Goal: Check status: Check status

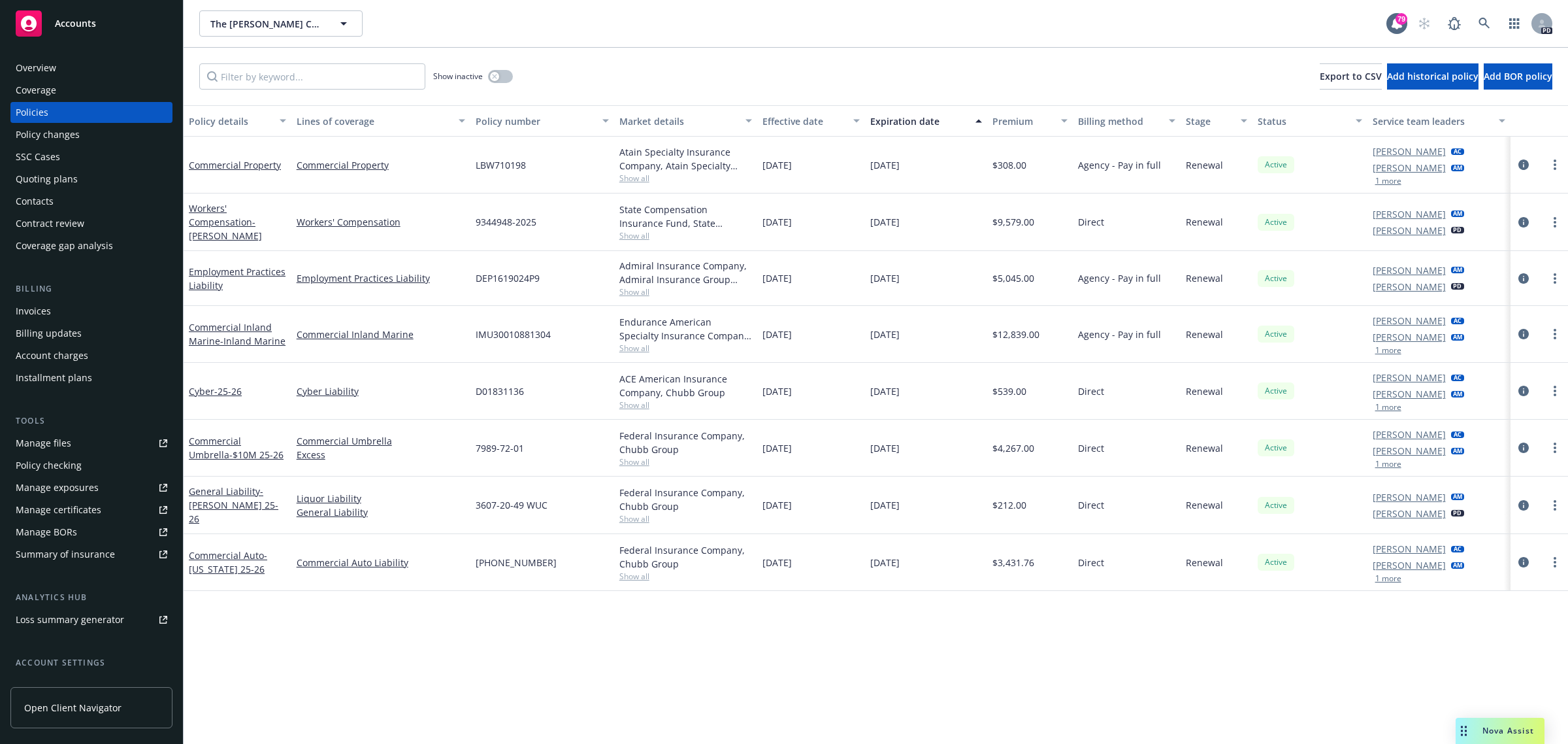
click at [76, 18] on span "Accounts" at bounding box center [75, 23] width 41 height 10
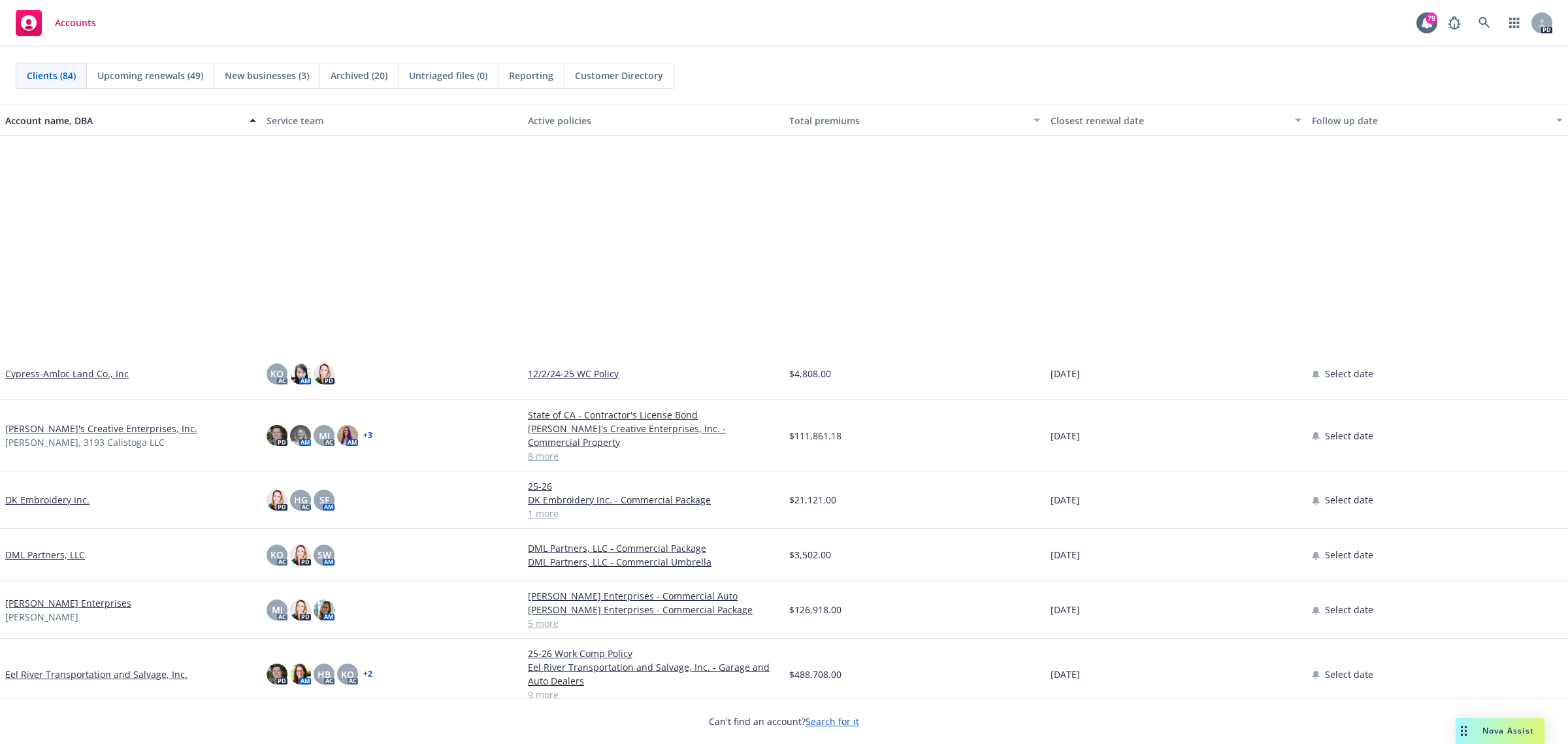
scroll to position [1471, 0]
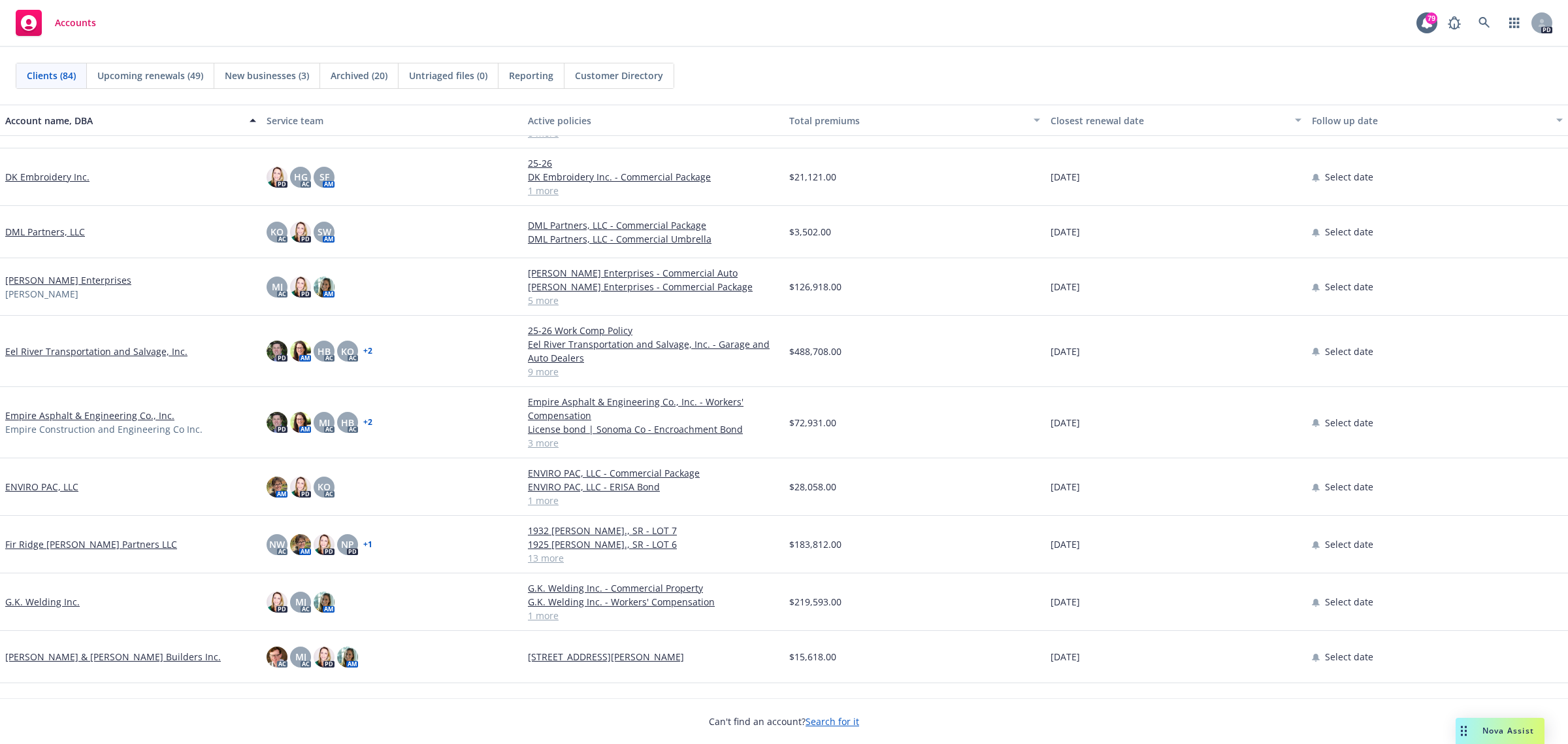
click at [53, 408] on link "Empire Asphalt & Engineering Co., Inc." at bounding box center [90, 414] width 169 height 14
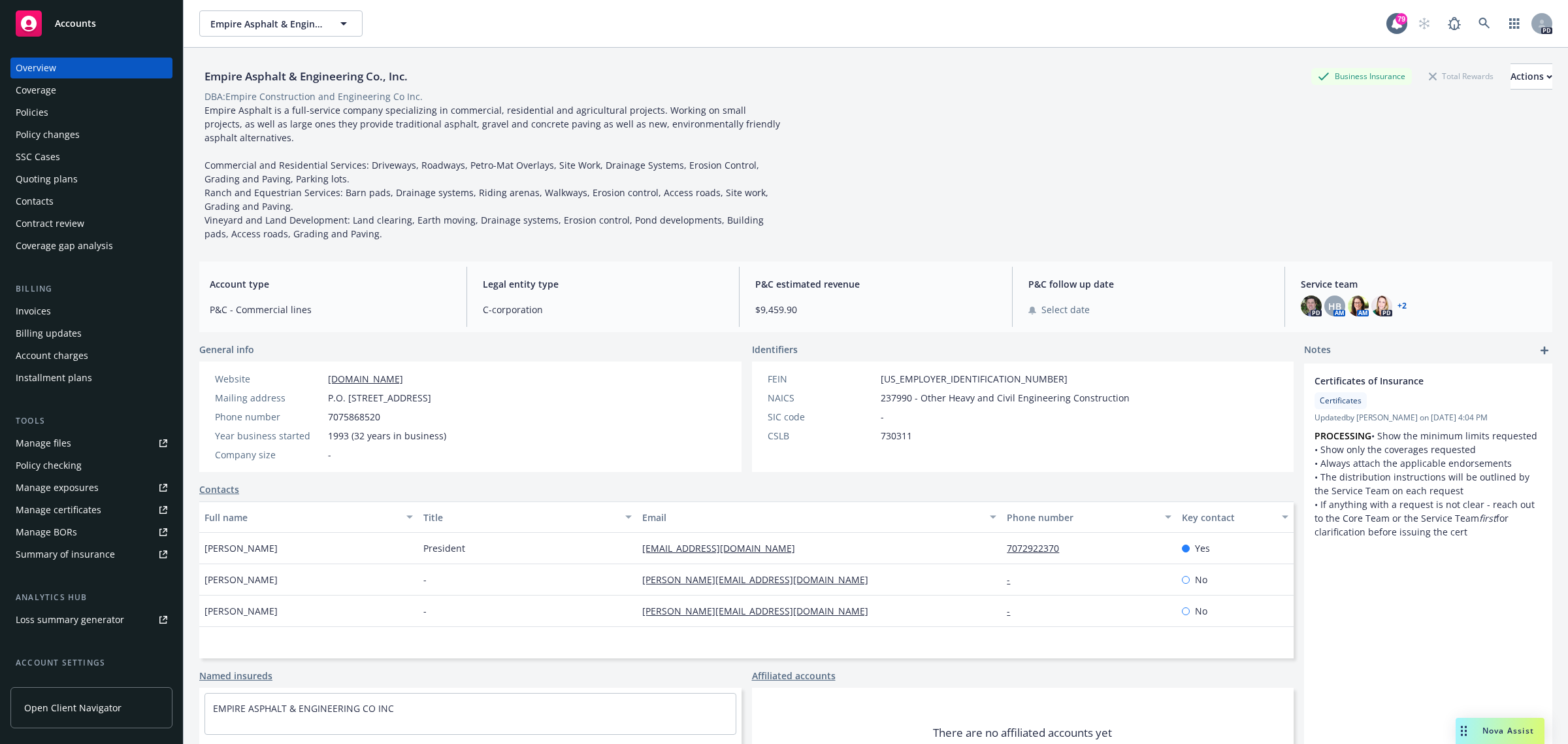
click at [36, 110] on div "Policies" at bounding box center [32, 112] width 33 height 21
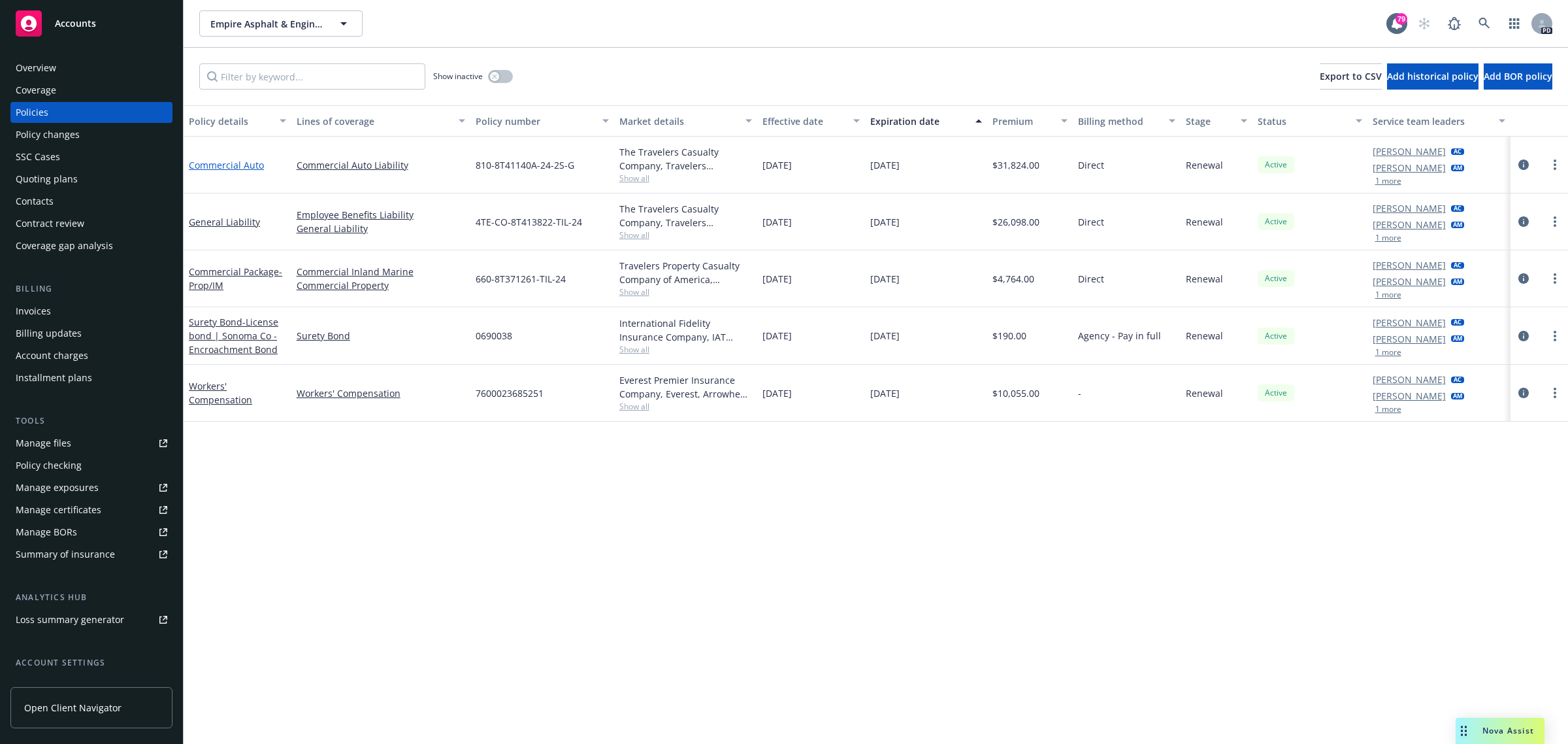
click at [223, 164] on link "Commercial Auto" at bounding box center [226, 165] width 76 height 13
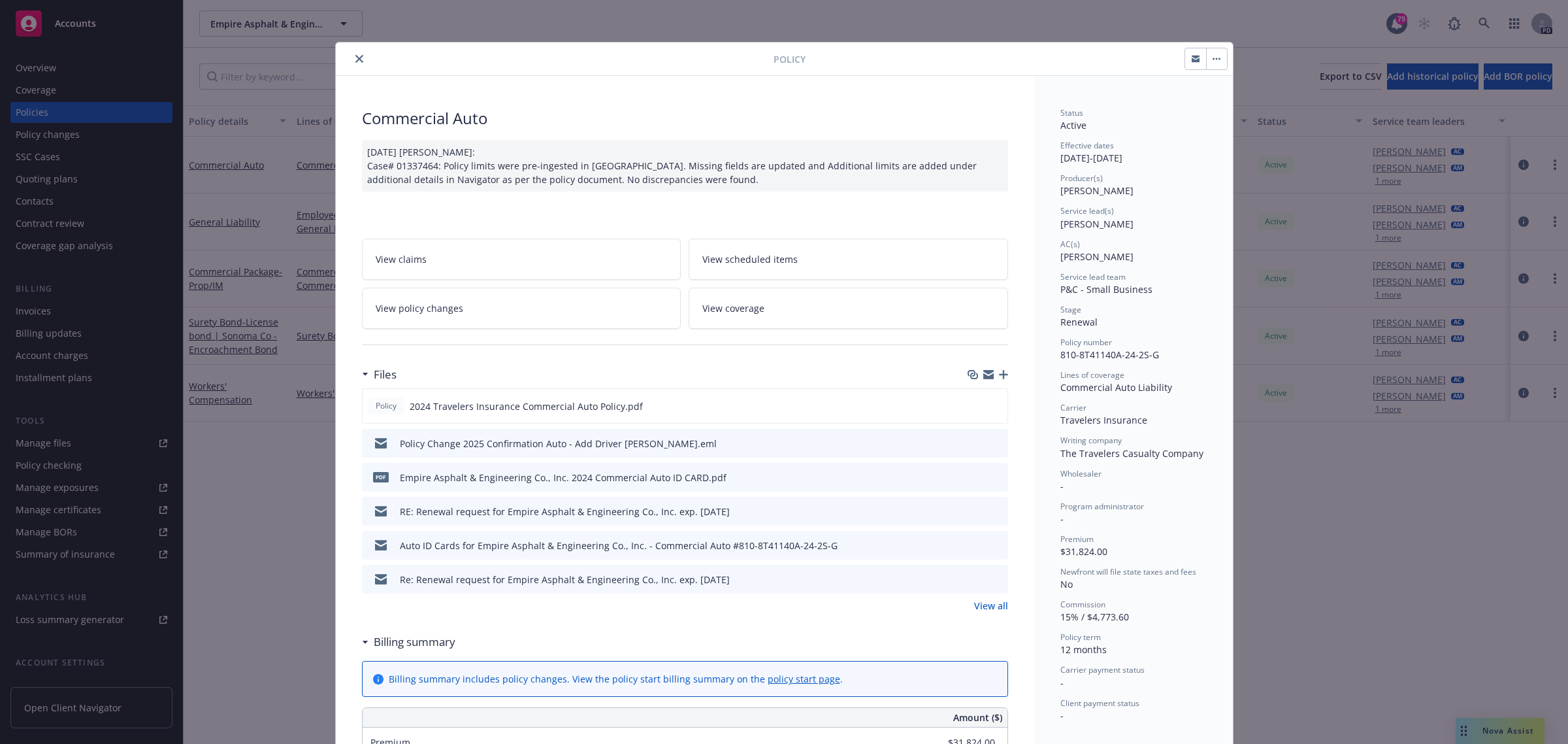
click at [741, 250] on link "View scheduled items" at bounding box center [848, 259] width 320 height 41
click at [355, 56] on icon "close" at bounding box center [359, 58] width 8 height 8
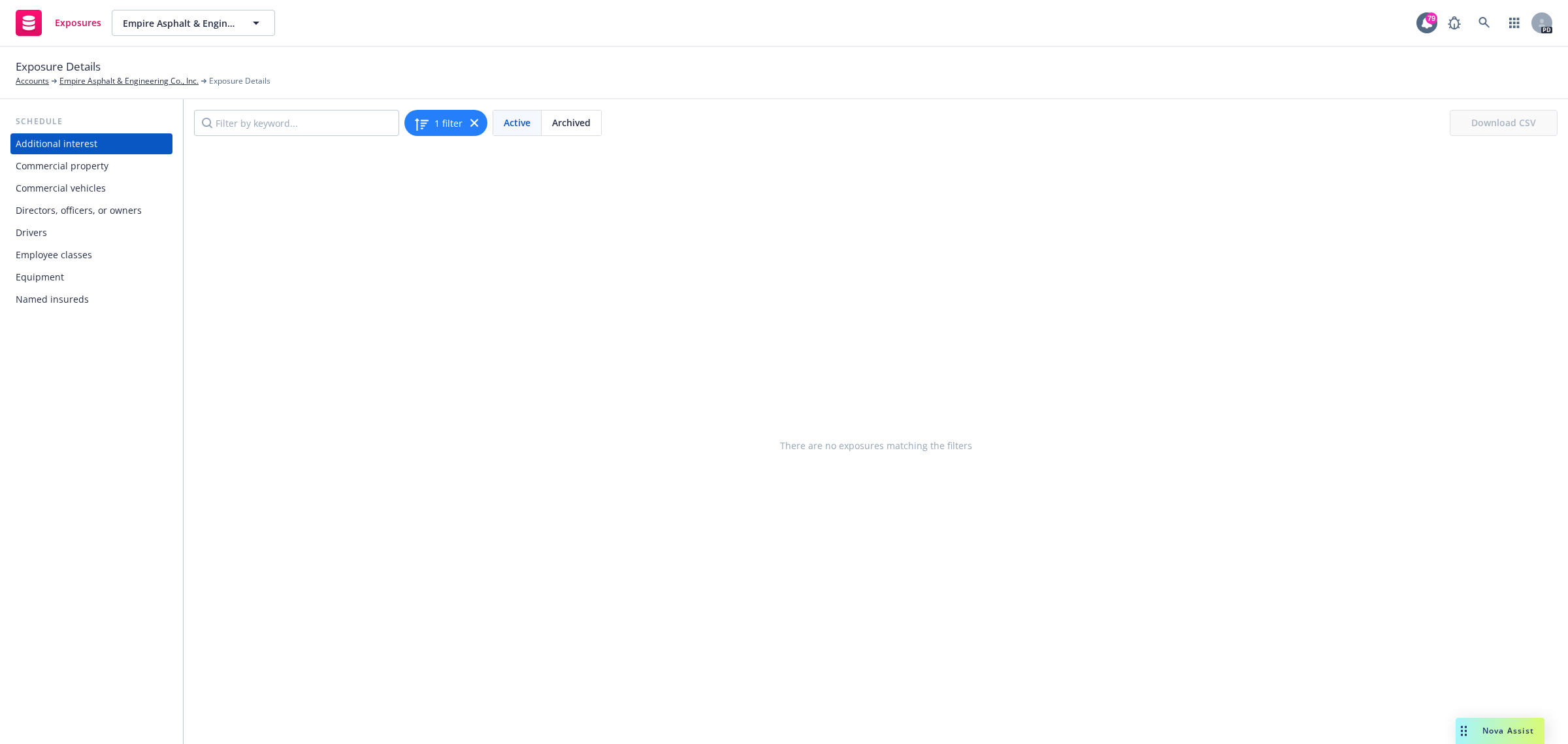
click at [50, 230] on div "Drivers" at bounding box center [91, 232] width 151 height 21
